Goal: Use online tool/utility: Utilize a website feature to perform a specific function

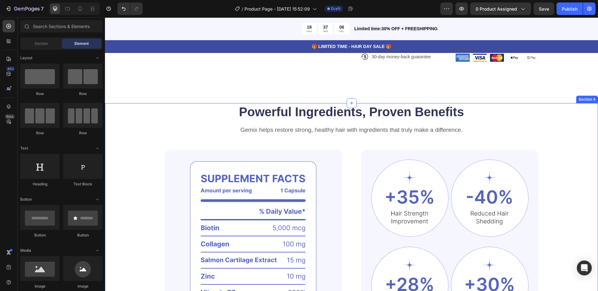
scroll to position [266, 0]
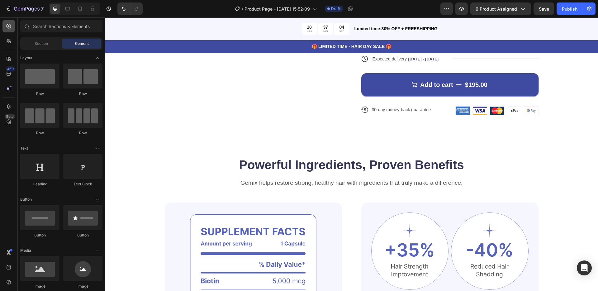
click at [7, 26] on icon at bounding box center [9, 26] width 5 height 5
click at [8, 40] on icon at bounding box center [9, 41] width 6 height 6
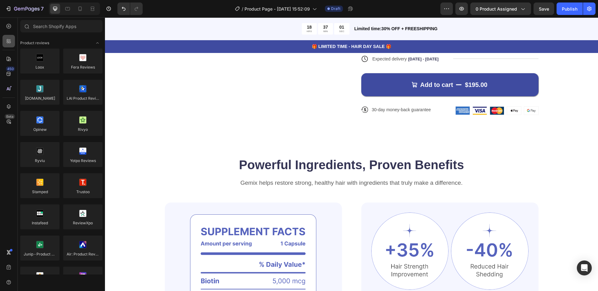
click at [8, 40] on icon at bounding box center [9, 41] width 6 height 6
click at [9, 57] on icon at bounding box center [9, 59] width 4 height 4
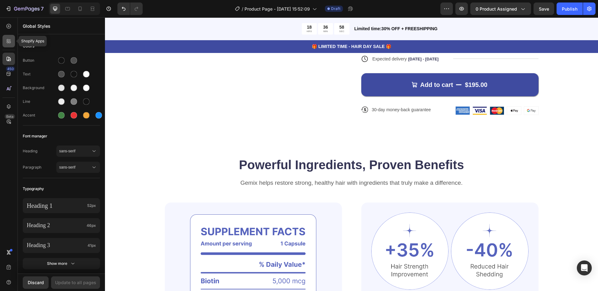
click at [9, 39] on icon at bounding box center [9, 41] width 6 height 6
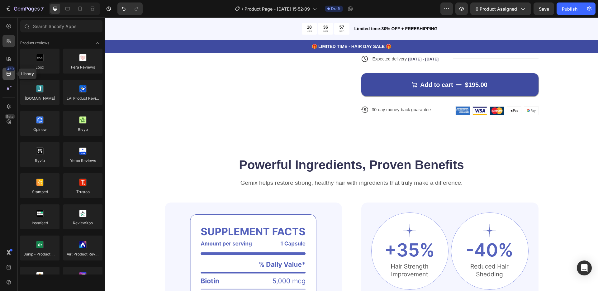
click at [9, 70] on div "450" at bounding box center [10, 68] width 9 height 5
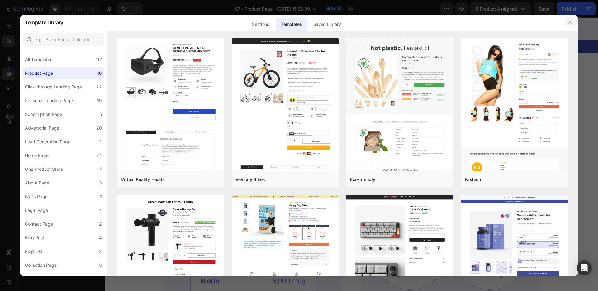
click at [570, 23] on icon "button" at bounding box center [569, 22] width 5 height 5
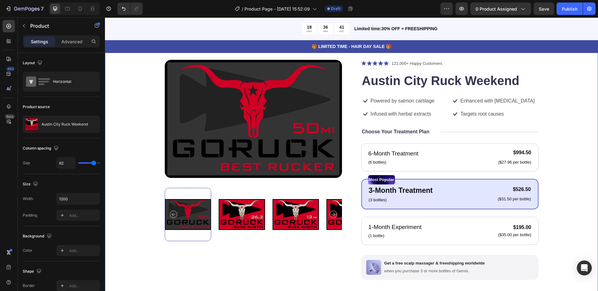
scroll to position [0, 0]
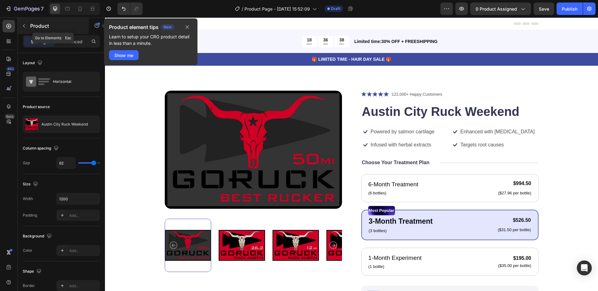
click at [24, 26] on icon "button" at bounding box center [23, 25] width 5 height 5
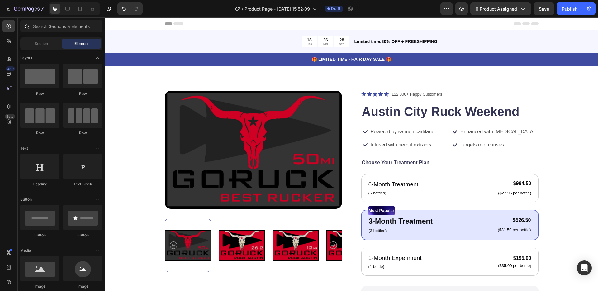
click at [50, 34] on div at bounding box center [61, 27] width 87 height 15
click at [50, 41] on div "Section" at bounding box center [40, 44] width 39 height 10
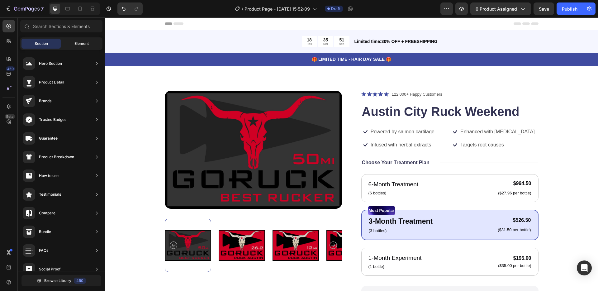
click at [77, 43] on span "Element" at bounding box center [81, 44] width 14 height 6
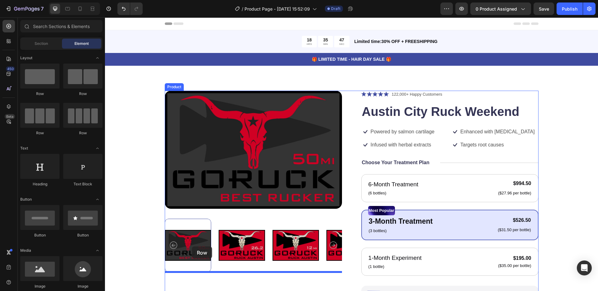
drag, startPoint x: 147, startPoint y: 103, endPoint x: 192, endPoint y: 246, distance: 150.3
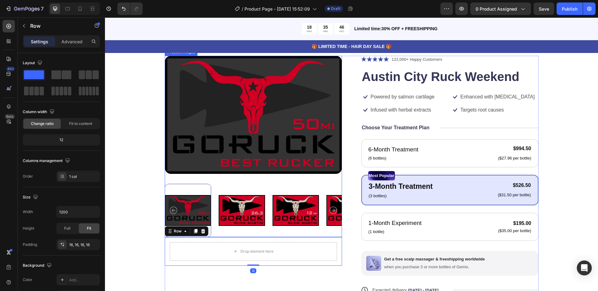
scroll to position [55, 0]
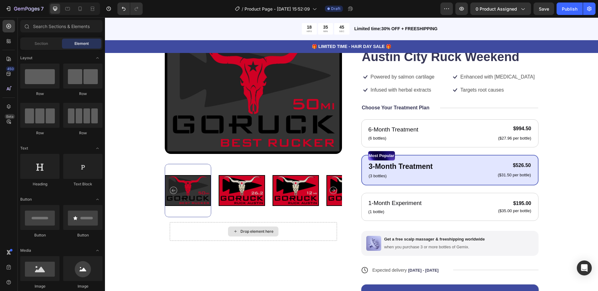
click at [250, 227] on div "Drop element here" at bounding box center [253, 231] width 50 height 10
click at [247, 232] on div "Drop element here" at bounding box center [256, 231] width 33 height 5
click at [243, 228] on div "Drop element here" at bounding box center [253, 231] width 50 height 10
click at [202, 229] on div "Drop element here" at bounding box center [253, 231] width 167 height 19
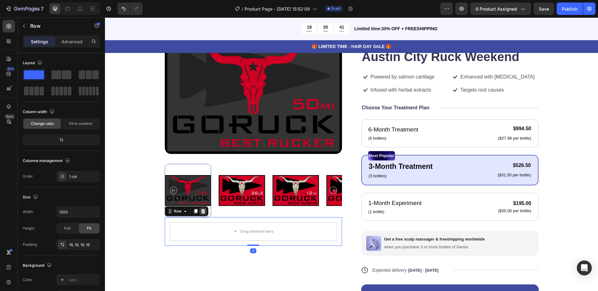
click at [205, 211] on icon at bounding box center [203, 211] width 5 height 5
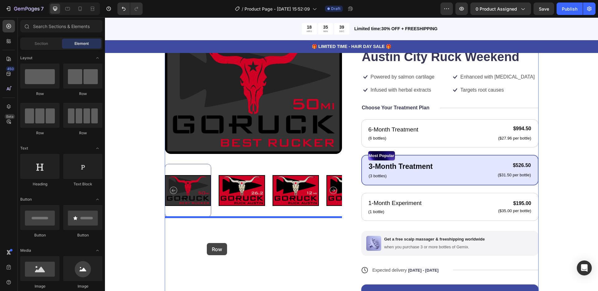
drag, startPoint x: 186, startPoint y: 100, endPoint x: 206, endPoint y: 243, distance: 144.5
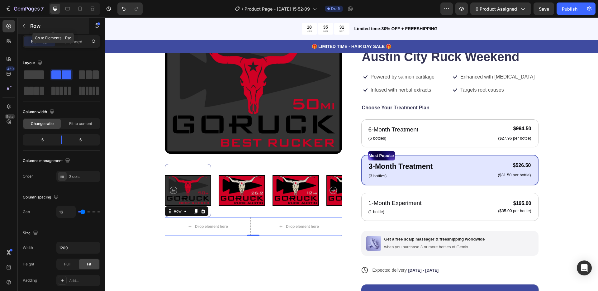
click at [27, 23] on button "button" at bounding box center [24, 26] width 10 height 10
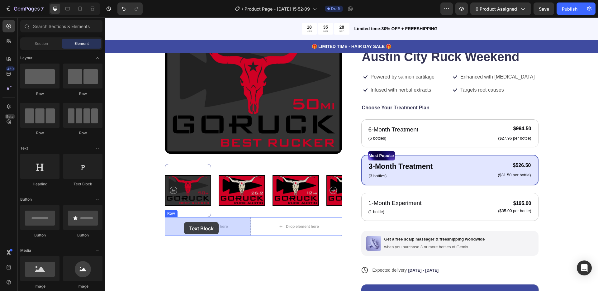
drag, startPoint x: 184, startPoint y: 183, endPoint x: 184, endPoint y: 222, distance: 39.2
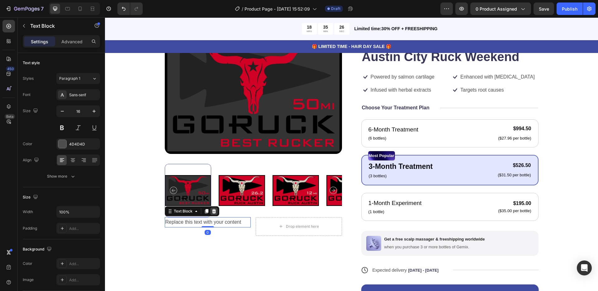
click at [215, 209] on icon at bounding box center [213, 211] width 5 height 5
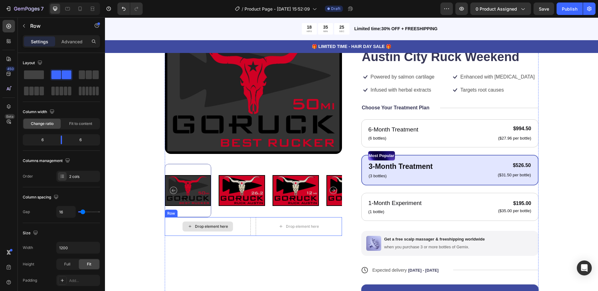
click at [244, 217] on div "Drop element here" at bounding box center [208, 226] width 86 height 19
click at [204, 209] on icon at bounding box center [203, 211] width 5 height 5
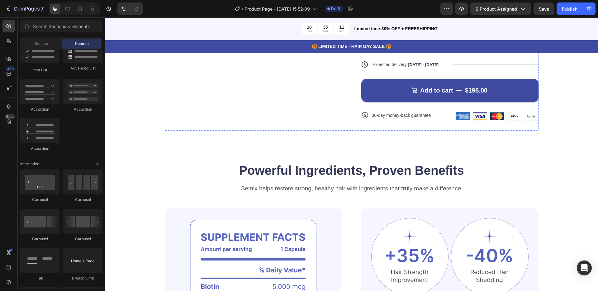
scroll to position [265, 0]
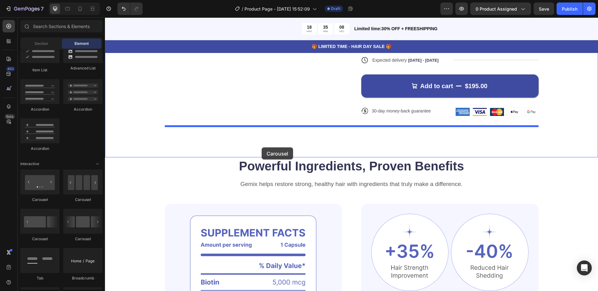
drag, startPoint x: 185, startPoint y: 196, endPoint x: 262, endPoint y: 147, distance: 90.3
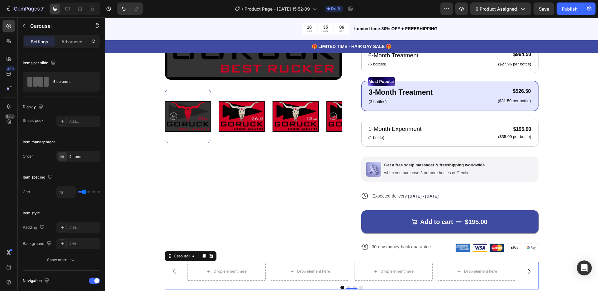
scroll to position [121, 0]
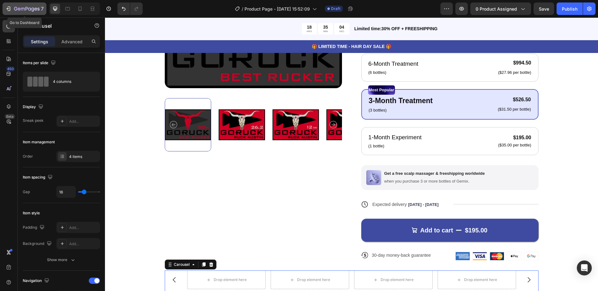
click at [6, 8] on icon "button" at bounding box center [8, 9] width 6 height 6
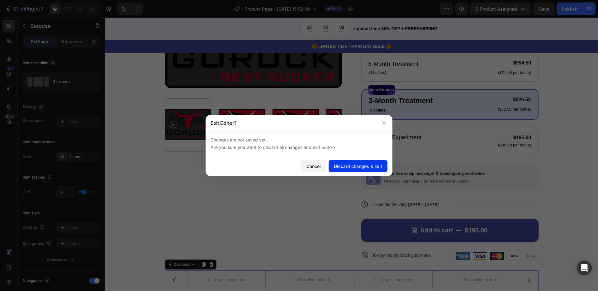
click at [348, 167] on div "Discard changes & Exit" at bounding box center [358, 166] width 48 height 7
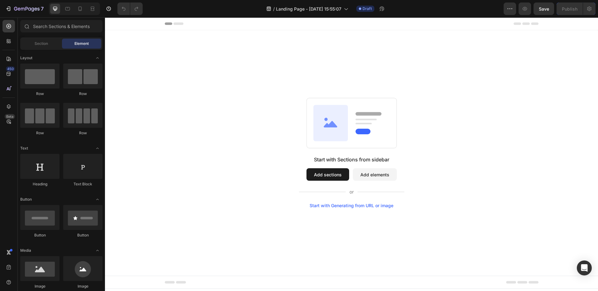
click at [329, 175] on button "Add sections" at bounding box center [327, 174] width 43 height 12
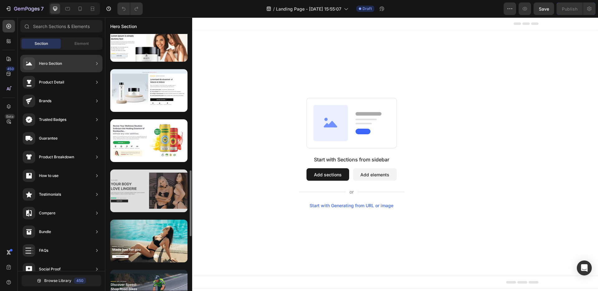
scroll to position [401, 0]
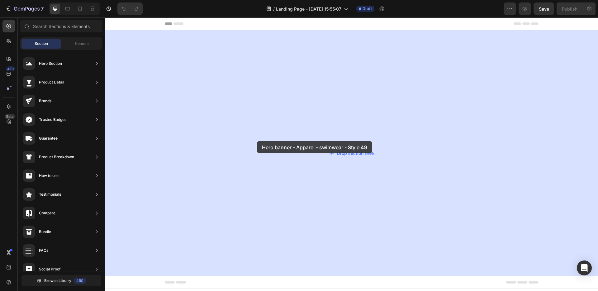
drag, startPoint x: 262, startPoint y: 224, endPoint x: 257, endPoint y: 141, distance: 83.0
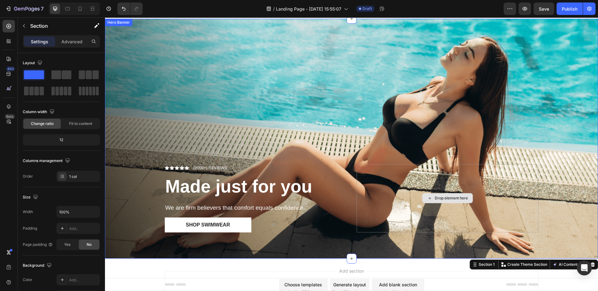
scroll to position [55, 0]
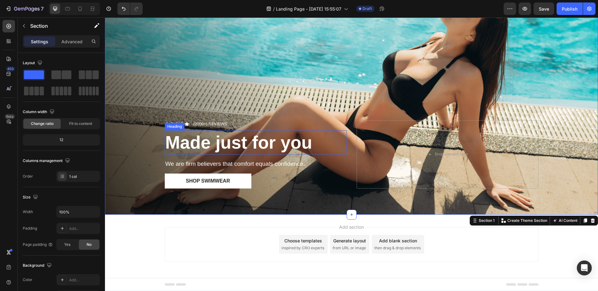
click at [211, 144] on strong "Made just for you" at bounding box center [238, 142] width 147 height 20
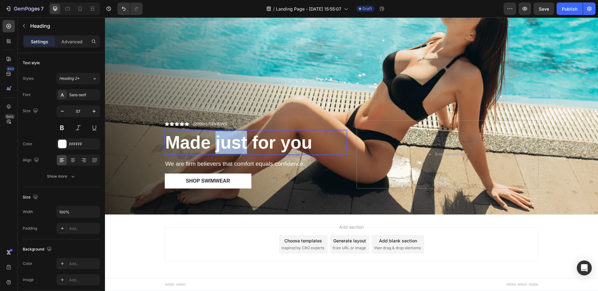
click at [242, 147] on strong "Made just for you" at bounding box center [238, 142] width 147 height 20
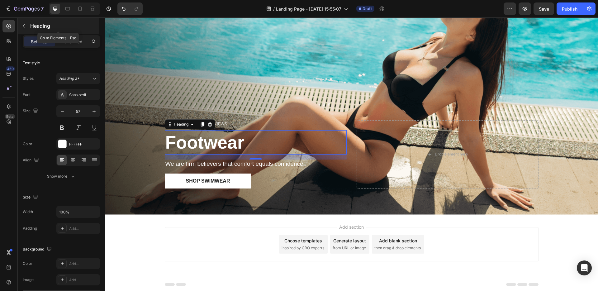
click at [24, 22] on button "button" at bounding box center [24, 26] width 10 height 10
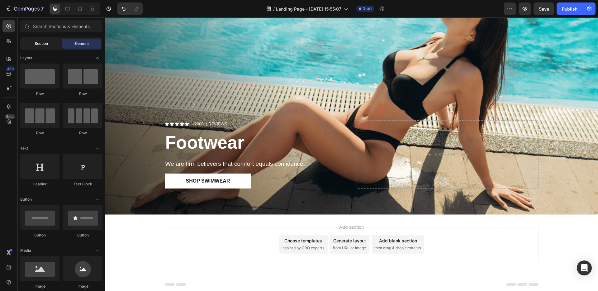
click at [36, 41] on span "Section" at bounding box center [41, 44] width 13 height 6
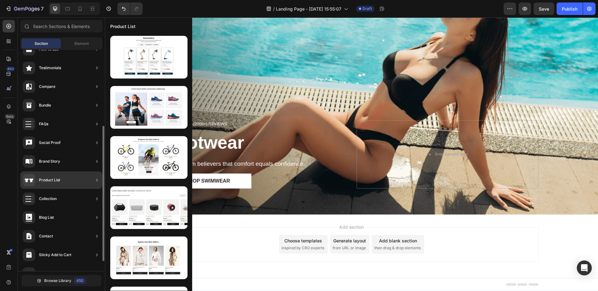
scroll to position [127, 0]
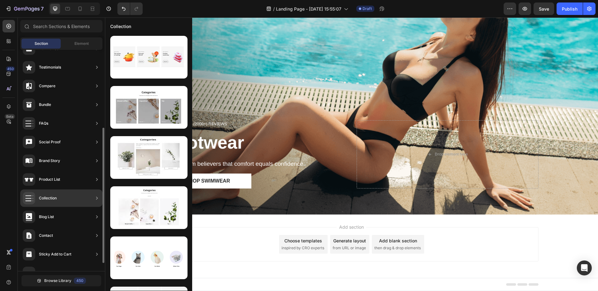
click at [64, 197] on div "Collection" at bounding box center [61, 197] width 82 height 17
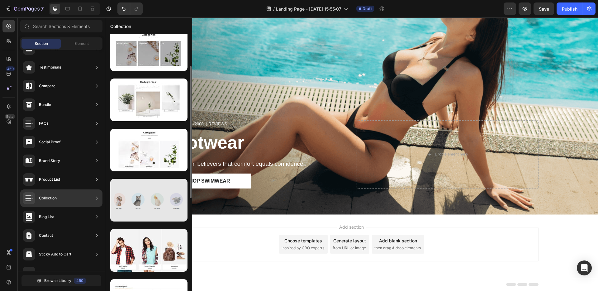
scroll to position [59, 0]
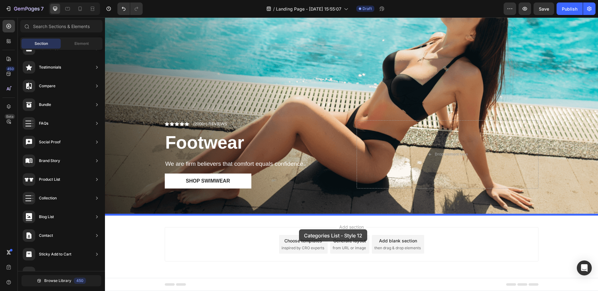
drag, startPoint x: 251, startPoint y: 205, endPoint x: 299, endPoint y: 229, distance: 53.8
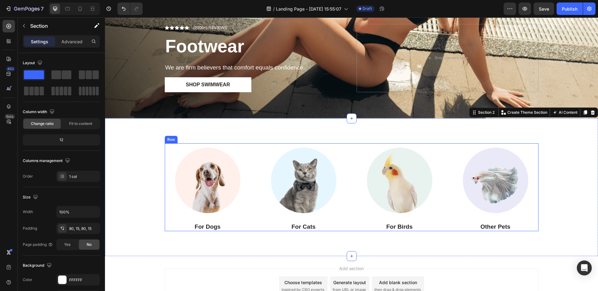
scroll to position [157, 0]
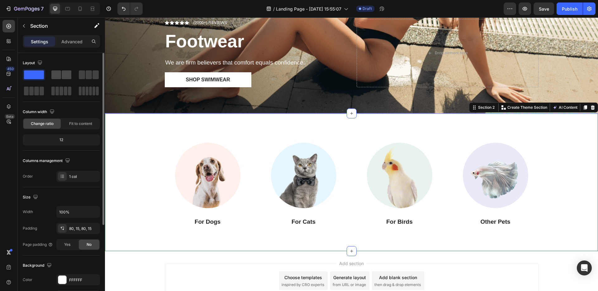
click at [64, 76] on span at bounding box center [67, 74] width 10 height 9
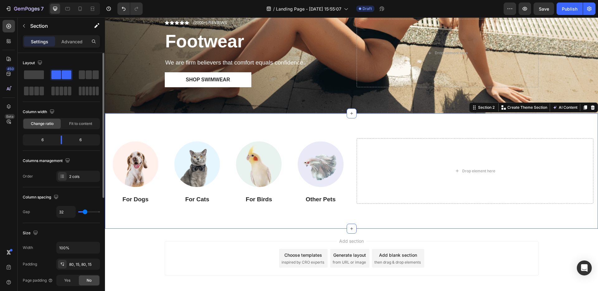
click at [22, 76] on div "Layout Column width Change ratio Fit to content 6 6 Columns management Order 2 …" at bounding box center [61, 278] width 87 height 451
click at [30, 77] on span at bounding box center [34, 74] width 20 height 9
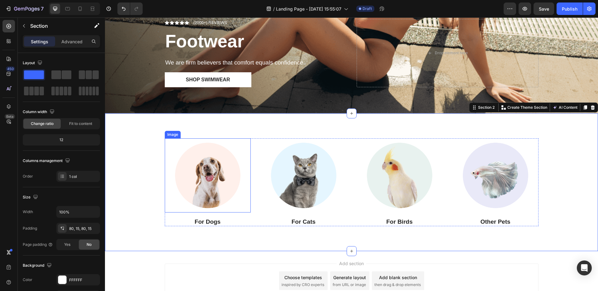
scroll to position [206, 0]
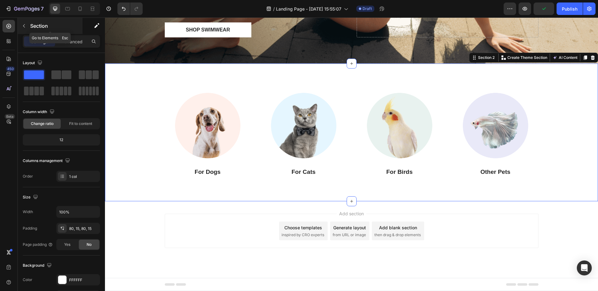
click at [27, 27] on button "button" at bounding box center [24, 26] width 10 height 10
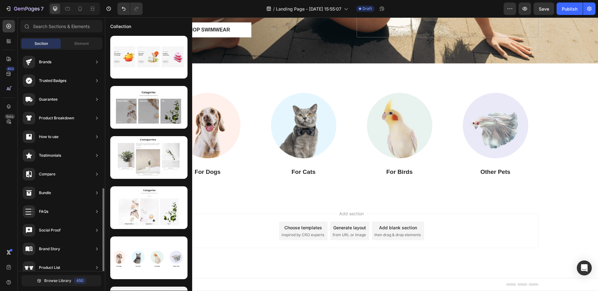
scroll to position [0, 0]
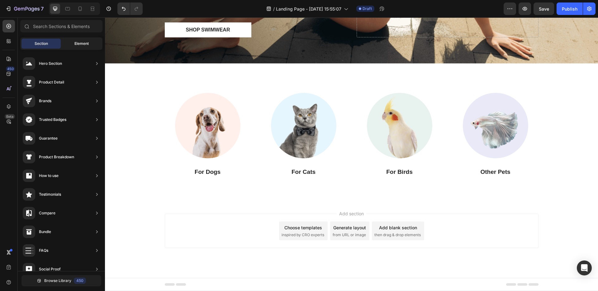
click at [83, 43] on span "Element" at bounding box center [81, 44] width 14 height 6
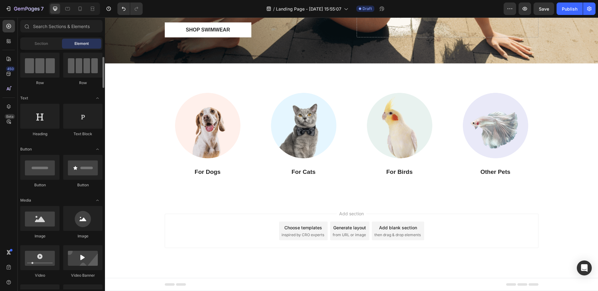
scroll to position [51, 0]
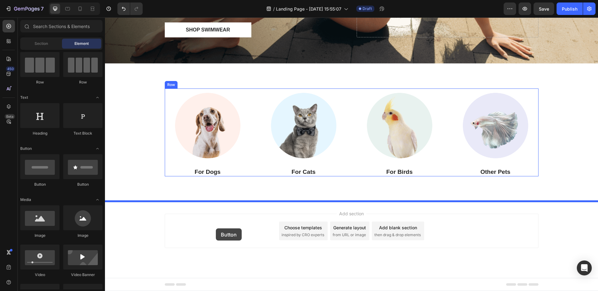
drag, startPoint x: 181, startPoint y: 181, endPoint x: 216, endPoint y: 229, distance: 59.2
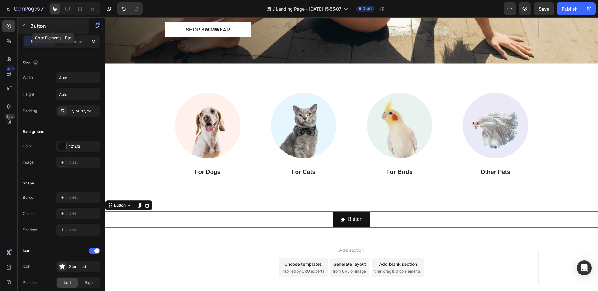
click at [30, 28] on p "Button" at bounding box center [56, 25] width 53 height 7
